Goal: Information Seeking & Learning: Check status

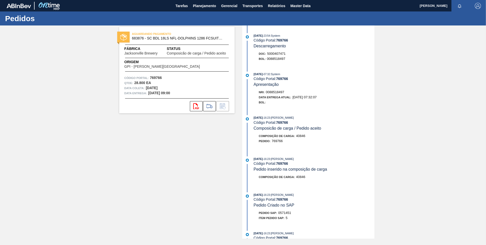
click at [180, 38] on span "683876 - SC BDL 18LS NFL-DOLPHINS 1286 FCSUITCS 1" at bounding box center [178, 38] width 92 height 4
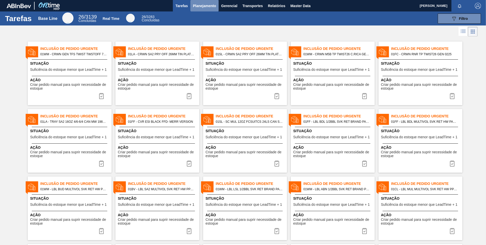
click at [205, 2] on button "Planejamento" at bounding box center [205, 5] width 28 height 11
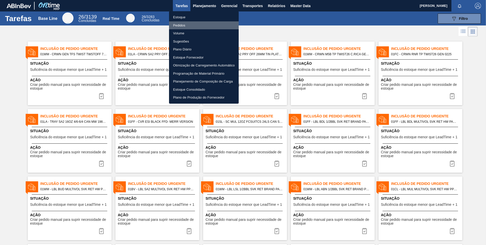
click at [191, 25] on li "Pedidos" at bounding box center [204, 25] width 70 height 8
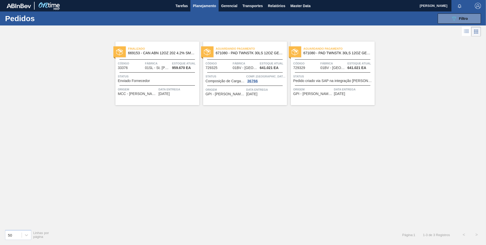
click at [467, 32] on icon at bounding box center [467, 32] width 4 height 0
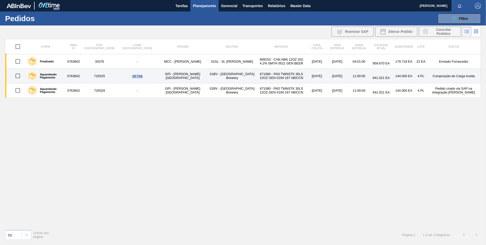
click at [209, 73] on td "01BV - [GEOGRAPHIC_DATA] Brewery" at bounding box center [232, 76] width 47 height 14
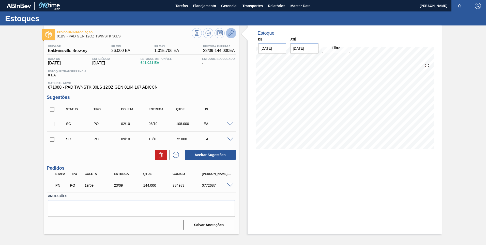
click at [230, 31] on icon at bounding box center [231, 33] width 6 height 6
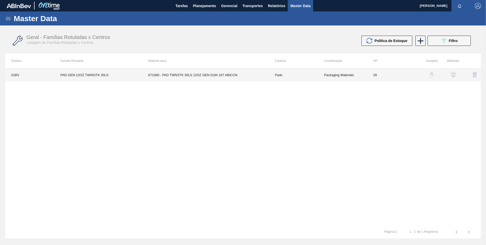
click at [220, 77] on td "671080 - PAD TWNSTK 30LS 12OZ GEN 0194 167 ABICCN" at bounding box center [205, 74] width 127 height 13
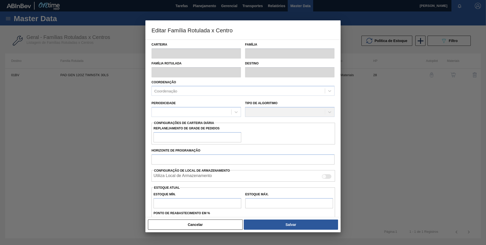
type input "Pads"
type input "PAD GEN 12OZ TWINSTK 30LS"
type input "01BV - [GEOGRAPHIC_DATA] Brewery"
type input "28"
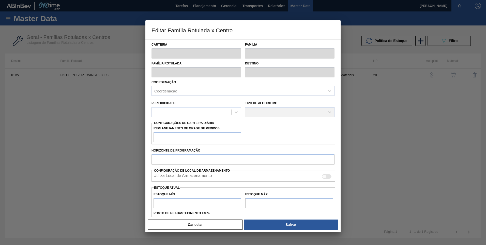
type input "36.000"
type input "1.015.706"
type input "7"
type input "104.579"
checkbox input "true"
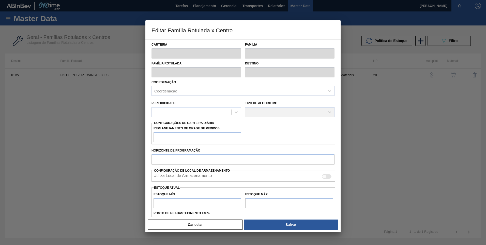
checkbox input "true"
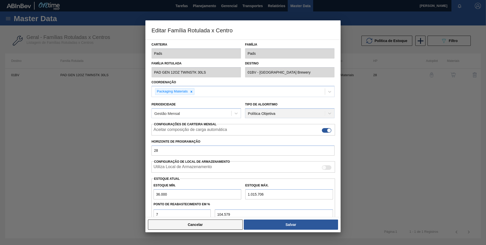
click at [207, 224] on button "Cancelar" at bounding box center [195, 224] width 95 height 10
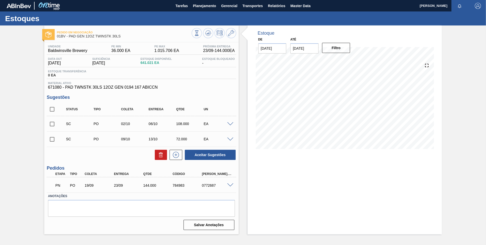
click at [229, 182] on div "PN PO 19/09 23/09 144.000 784983 0772687" at bounding box center [141, 184] width 189 height 13
click at [230, 182] on div "PN PO 19/09 23/09 144.000 784983 0772687" at bounding box center [141, 184] width 189 height 13
click at [230, 184] on span at bounding box center [230, 185] width 6 height 4
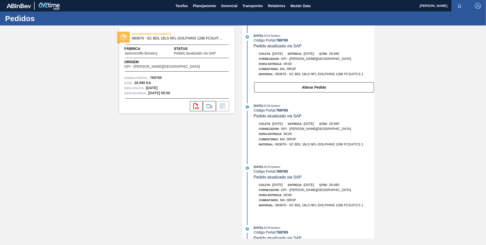
scroll to position [63206, 0]
